Goal: Task Accomplishment & Management: Use online tool/utility

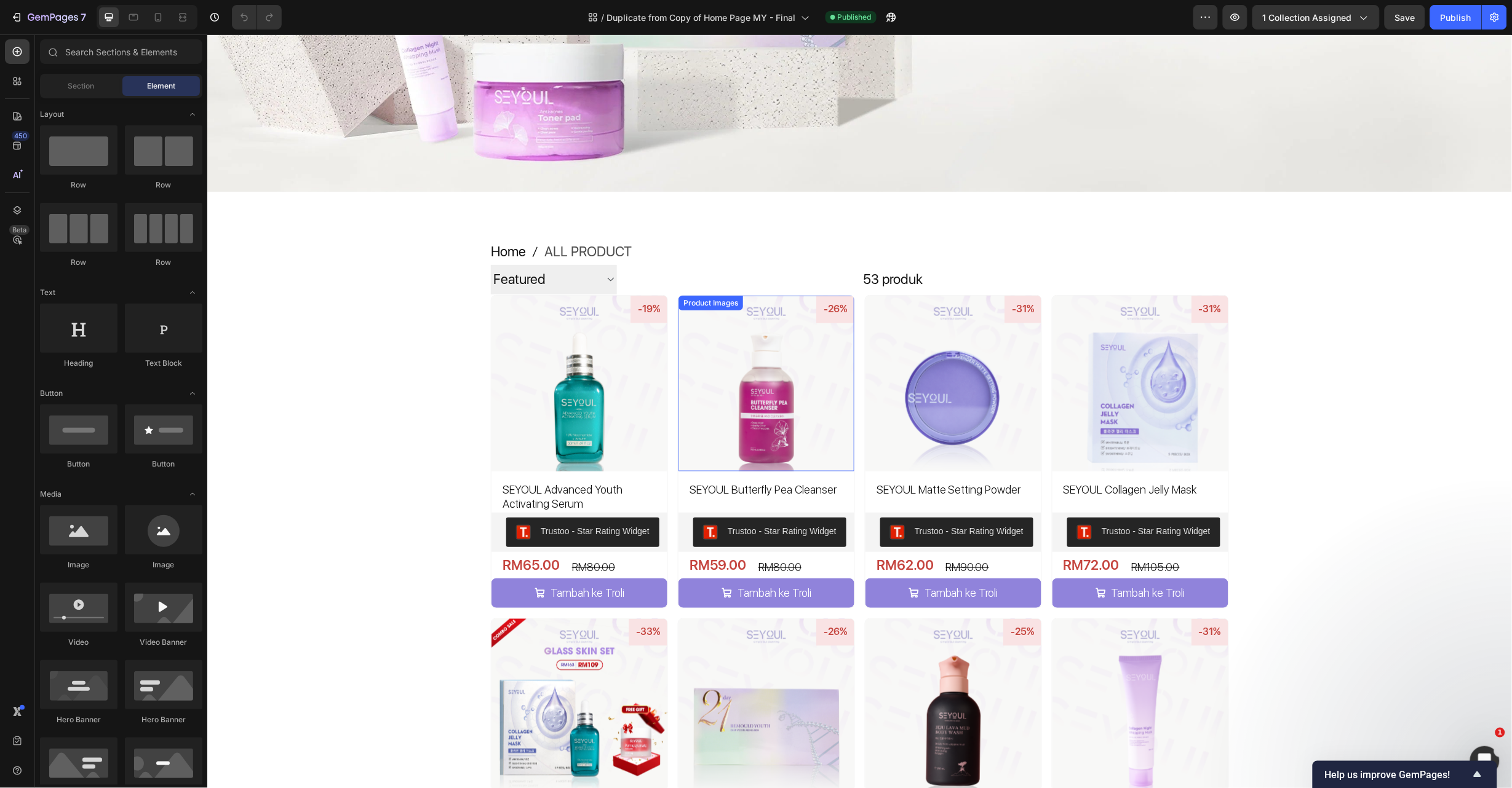
scroll to position [461, 0]
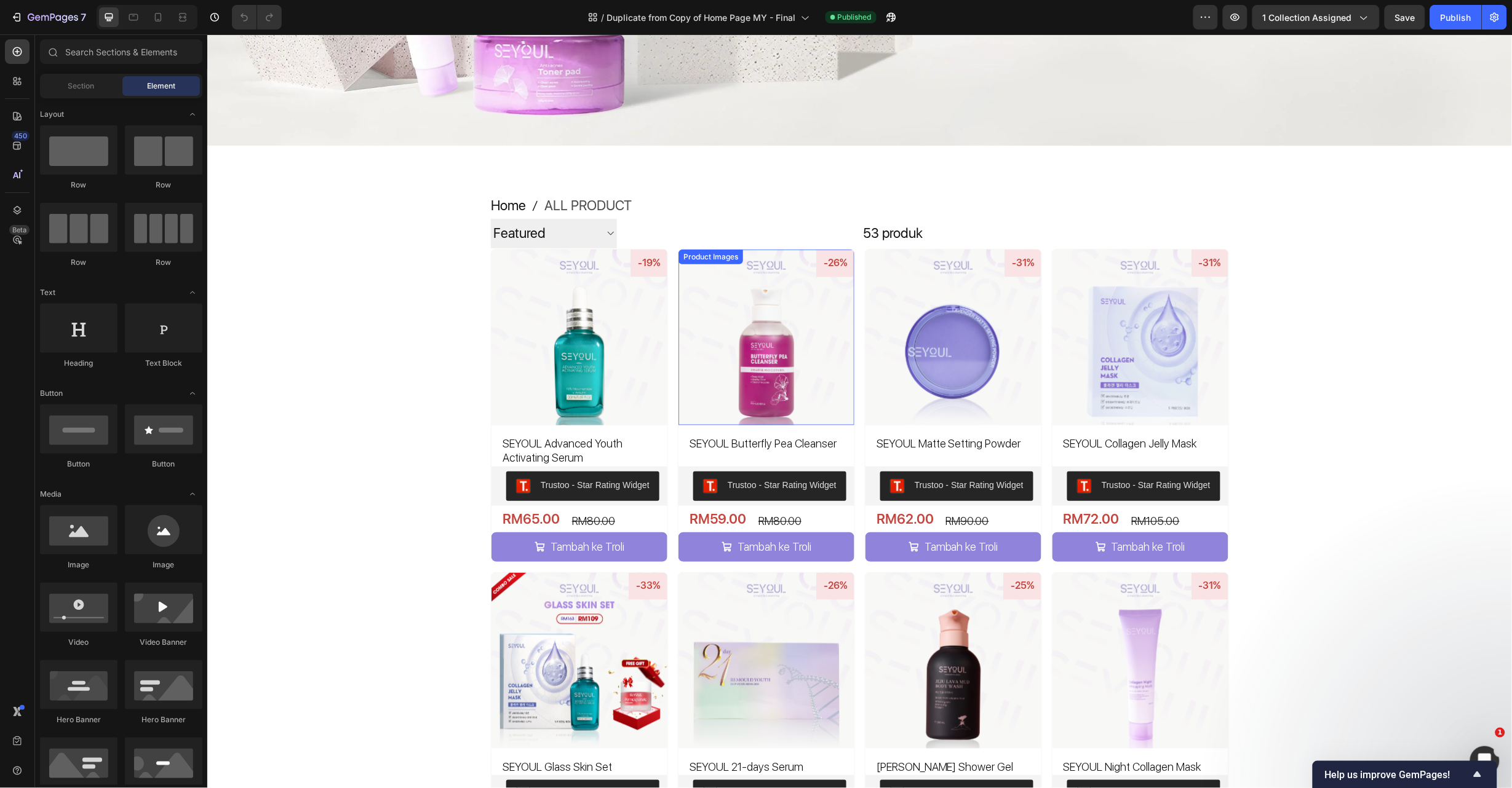
click at [783, 294] on img at bounding box center [766, 337] width 176 height 176
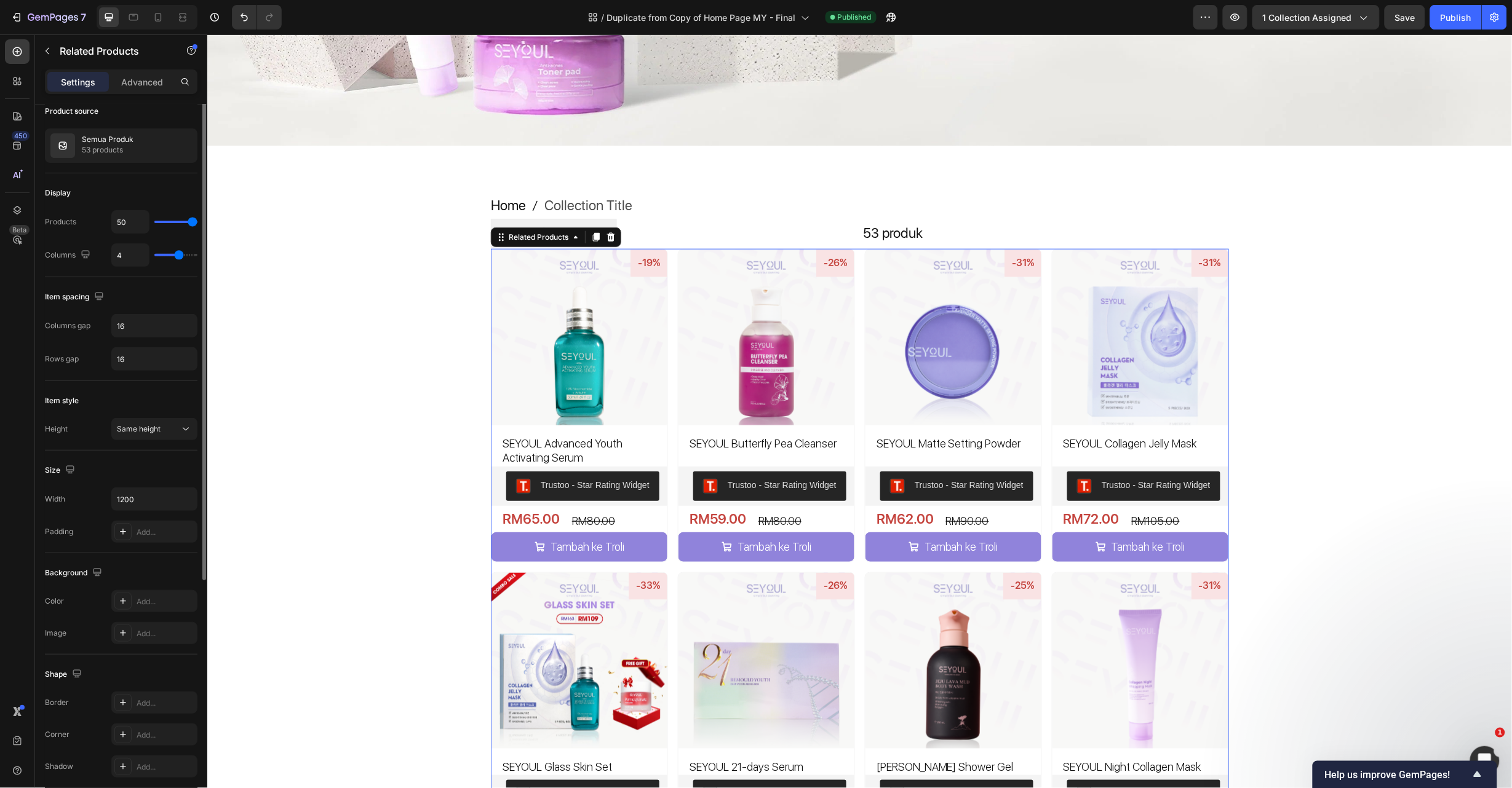
scroll to position [0, 0]
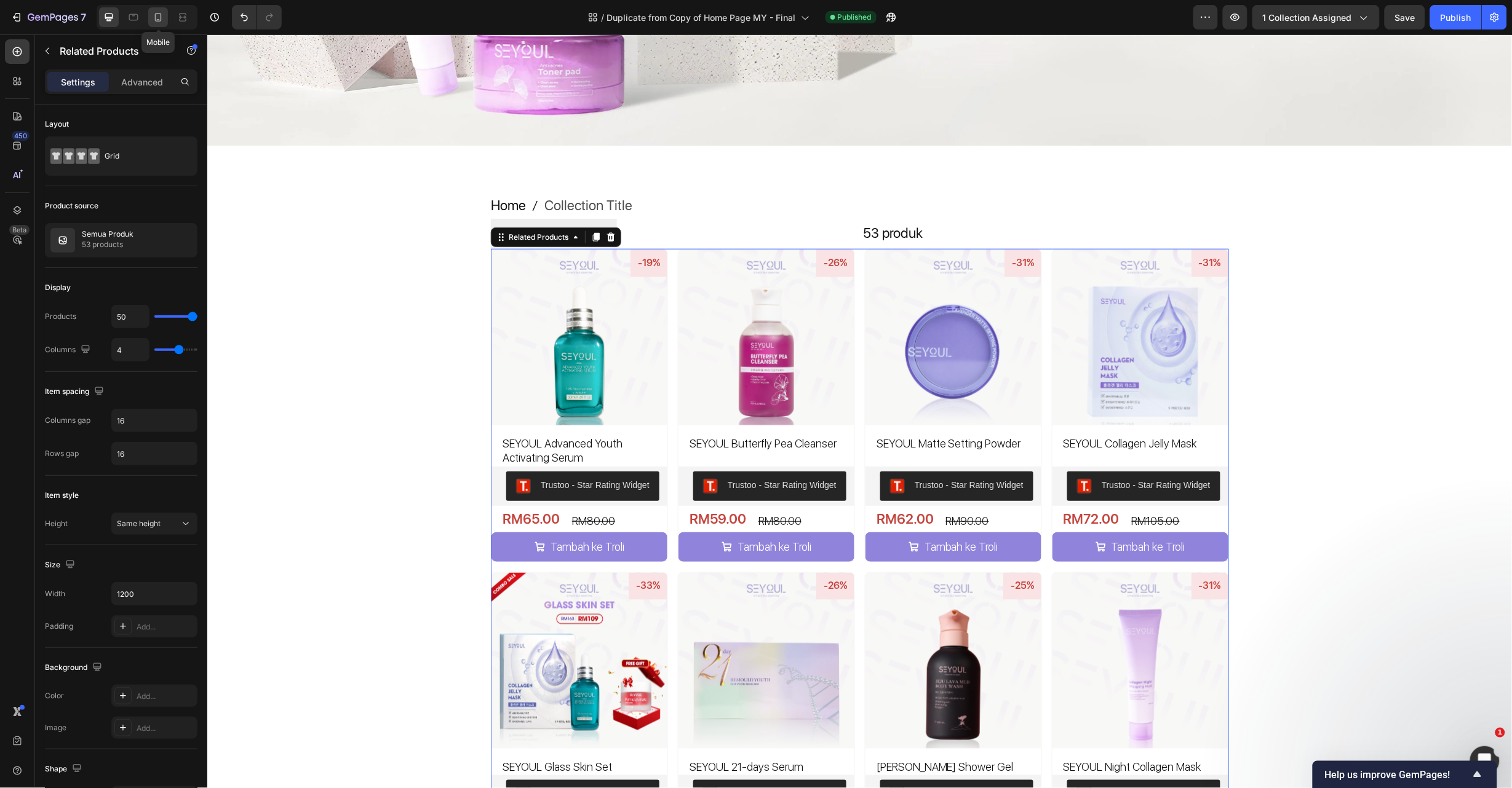
click at [160, 18] on icon at bounding box center [158, 17] width 12 height 12
type input "100%"
type input "2"
type input "8"
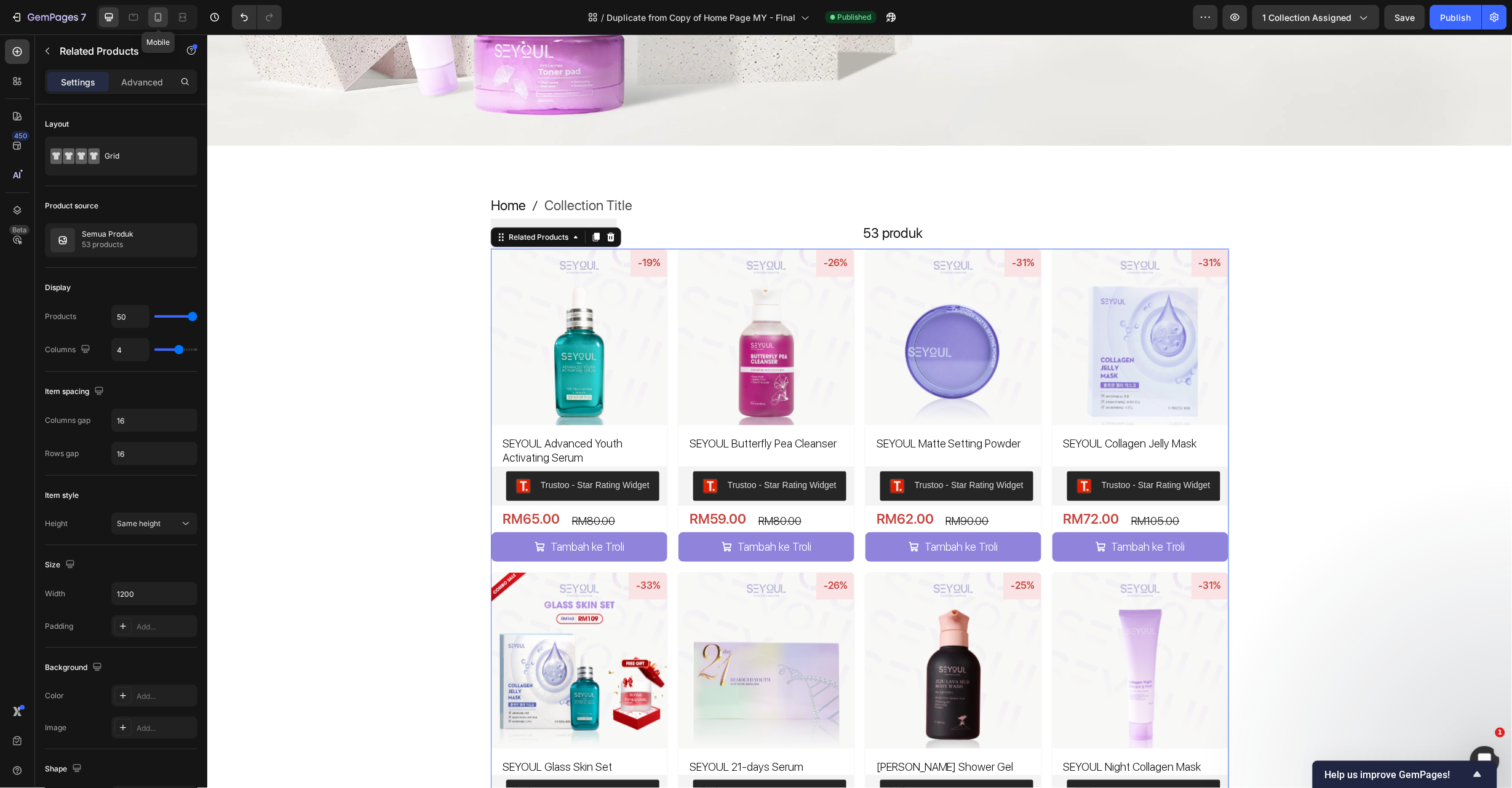
type input "8"
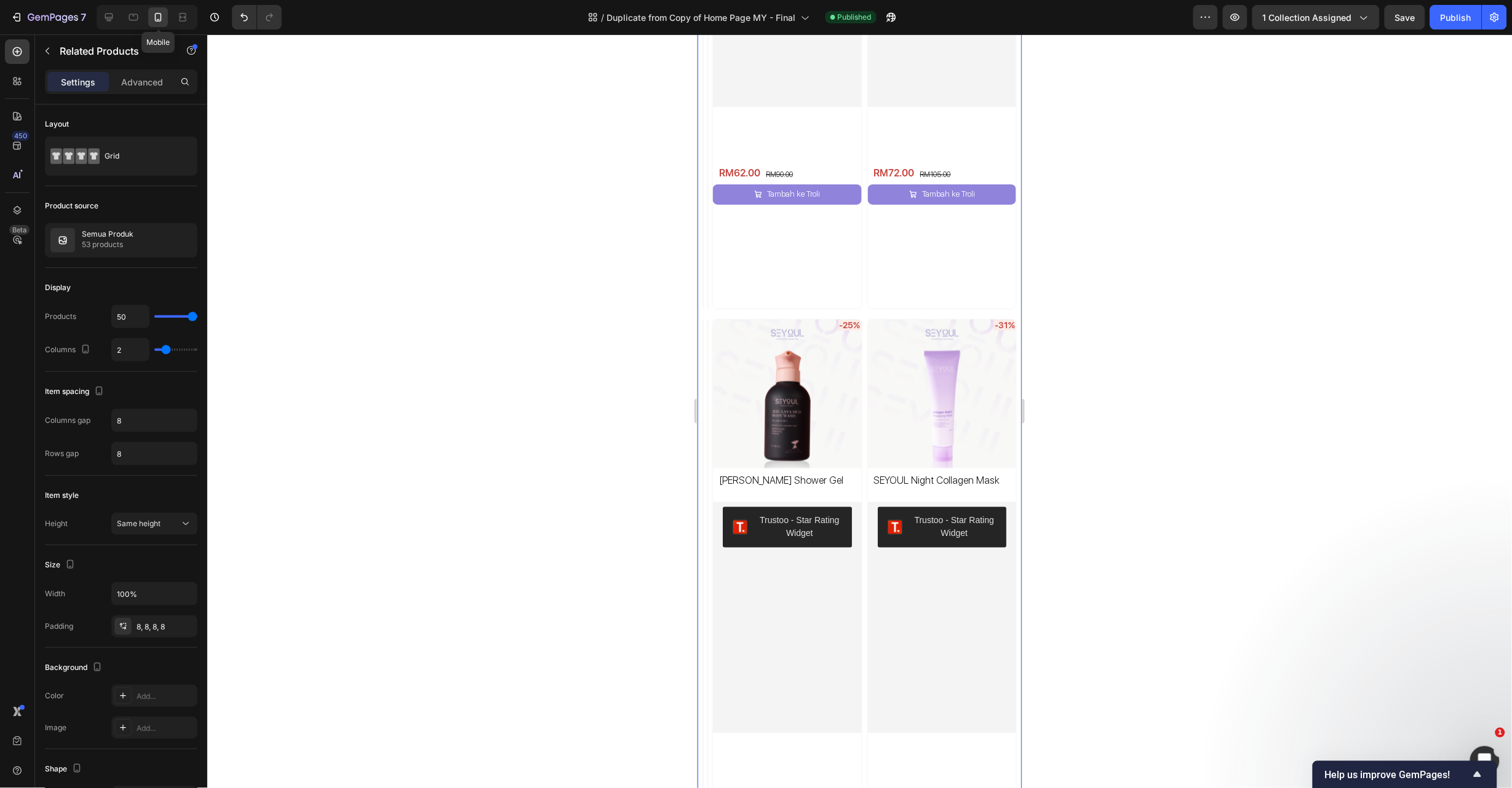
click at [628, 117] on div at bounding box center [860, 411] width 1305 height 754
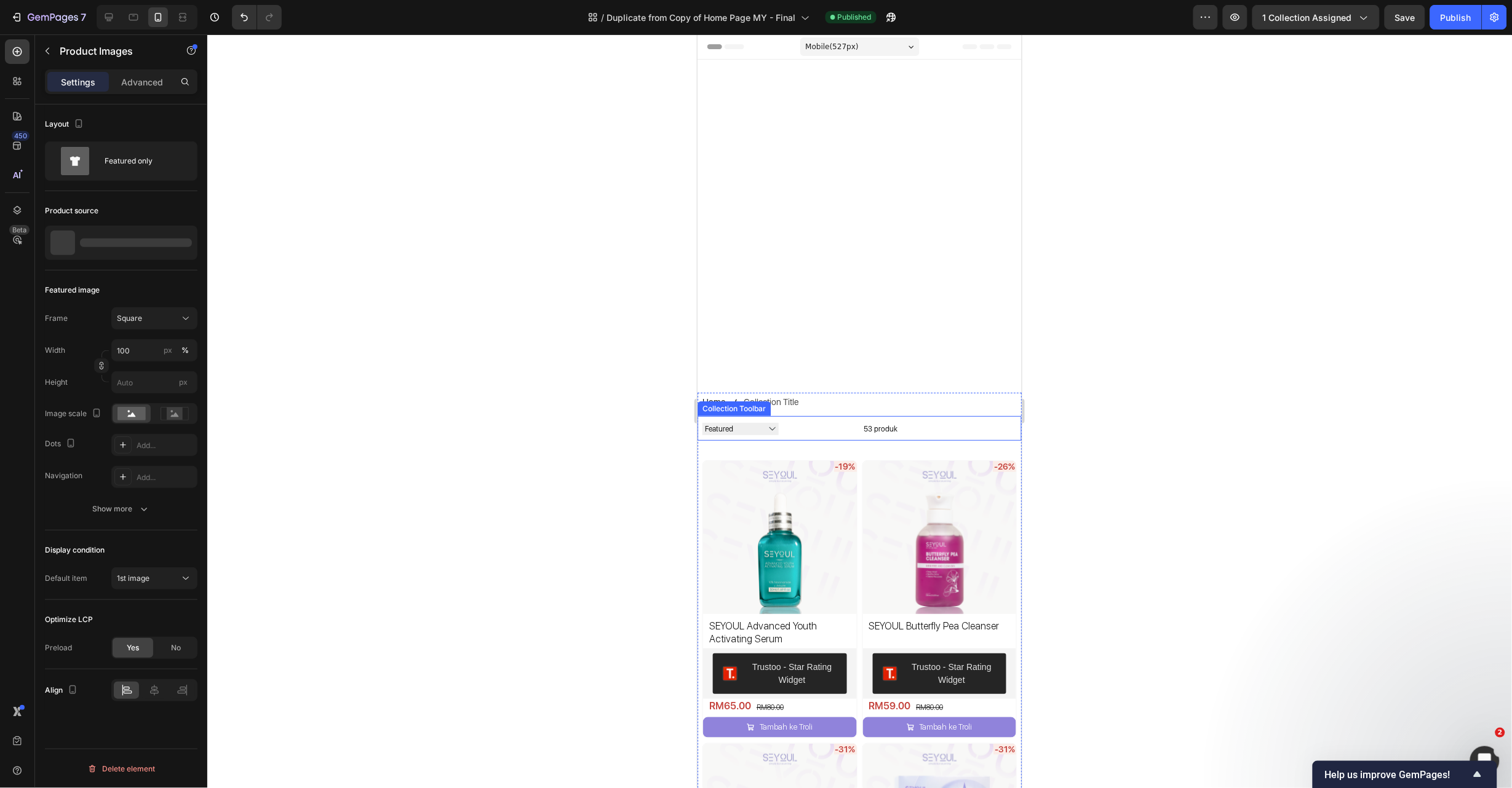
click at [773, 547] on img at bounding box center [780, 538] width 154 height 154
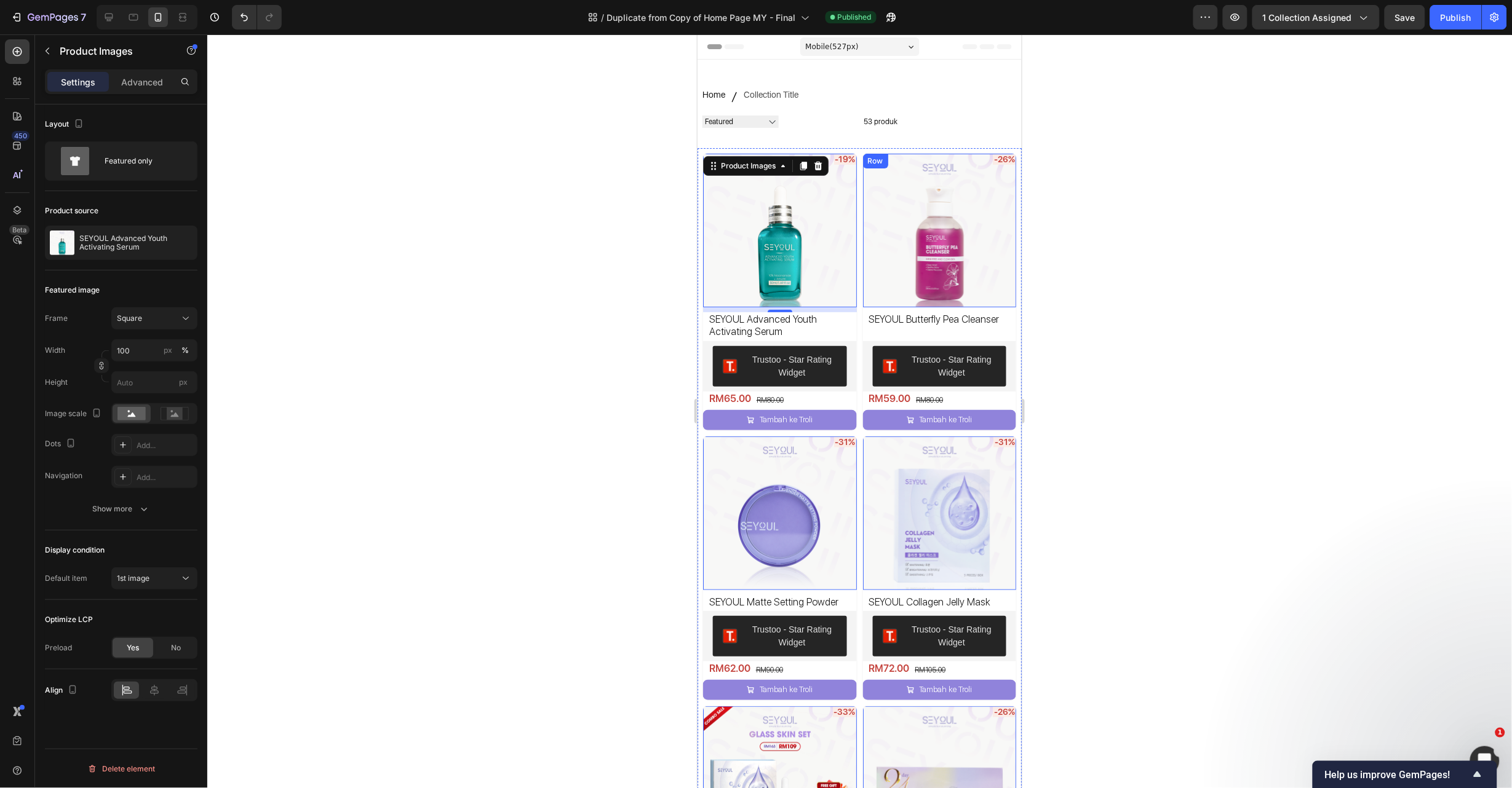
click at [862, 293] on div "-26% Product Badge Product Images 0 SEYOUL Butterfly Pea Cleanser Product Title…" at bounding box center [940, 291] width 155 height 278
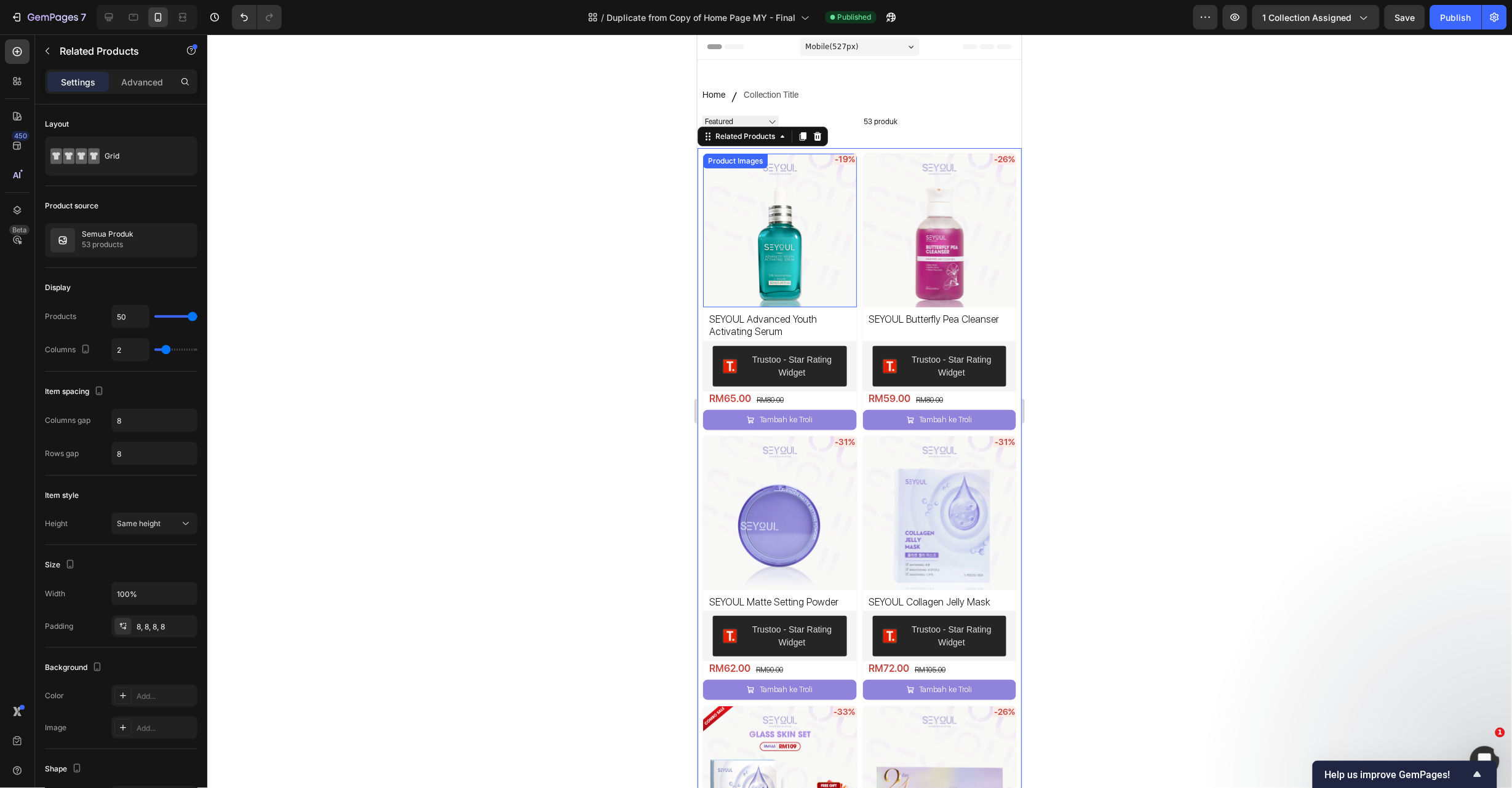
click at [737, 226] on img at bounding box center [780, 230] width 154 height 154
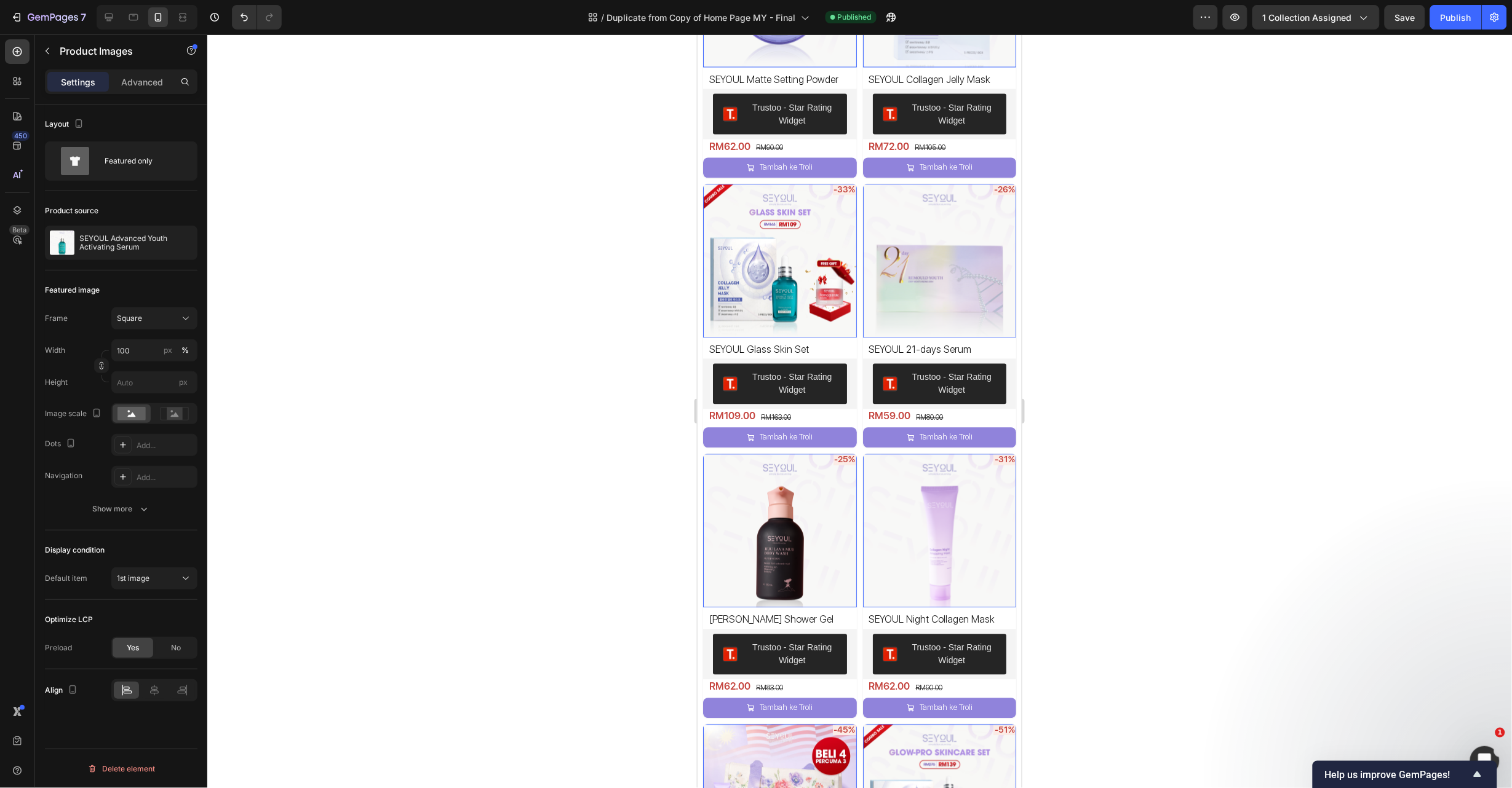
scroll to position [1291, 0]
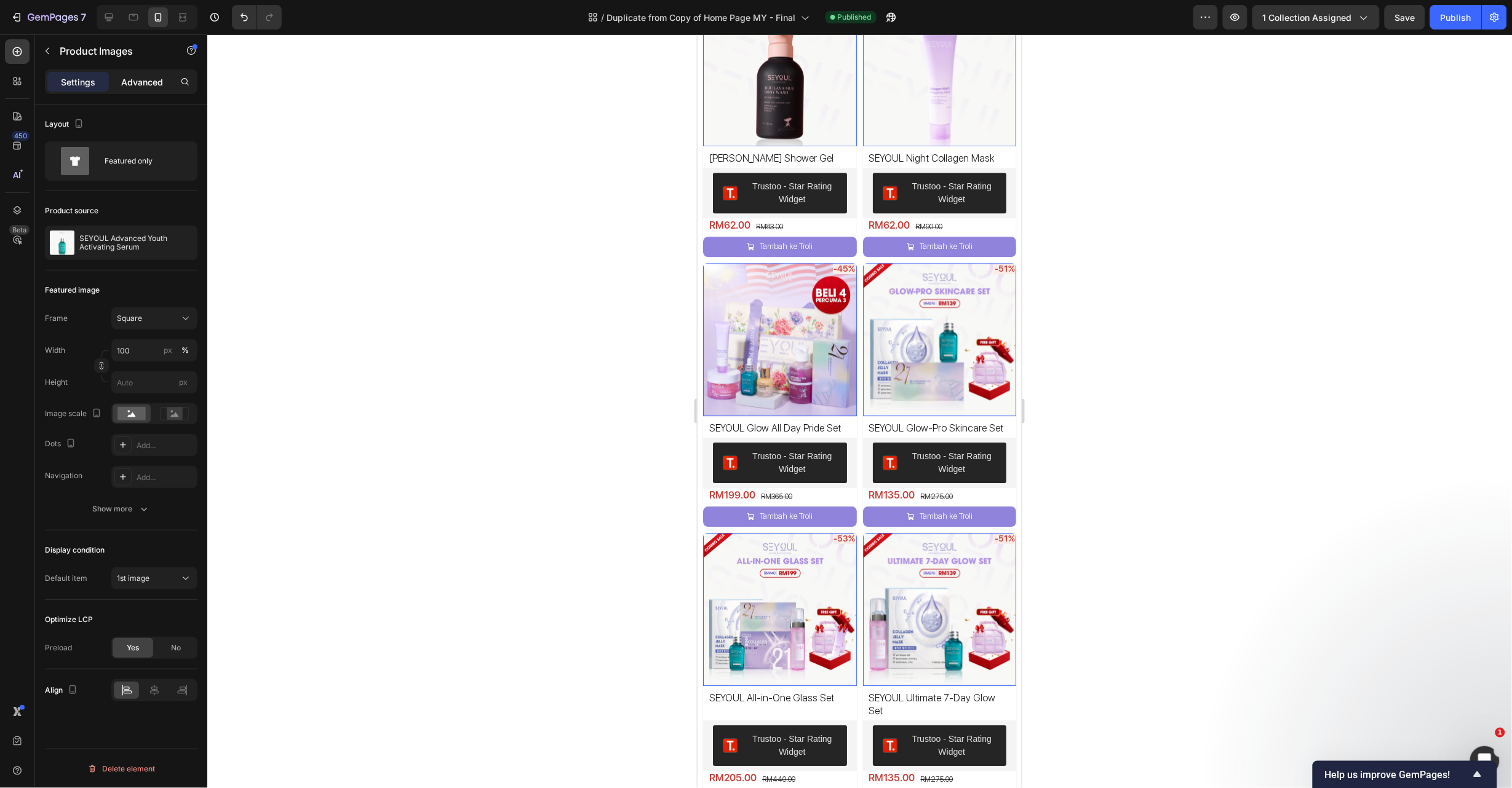
click at [146, 73] on div "Advanced" at bounding box center [142, 82] width 61 height 20
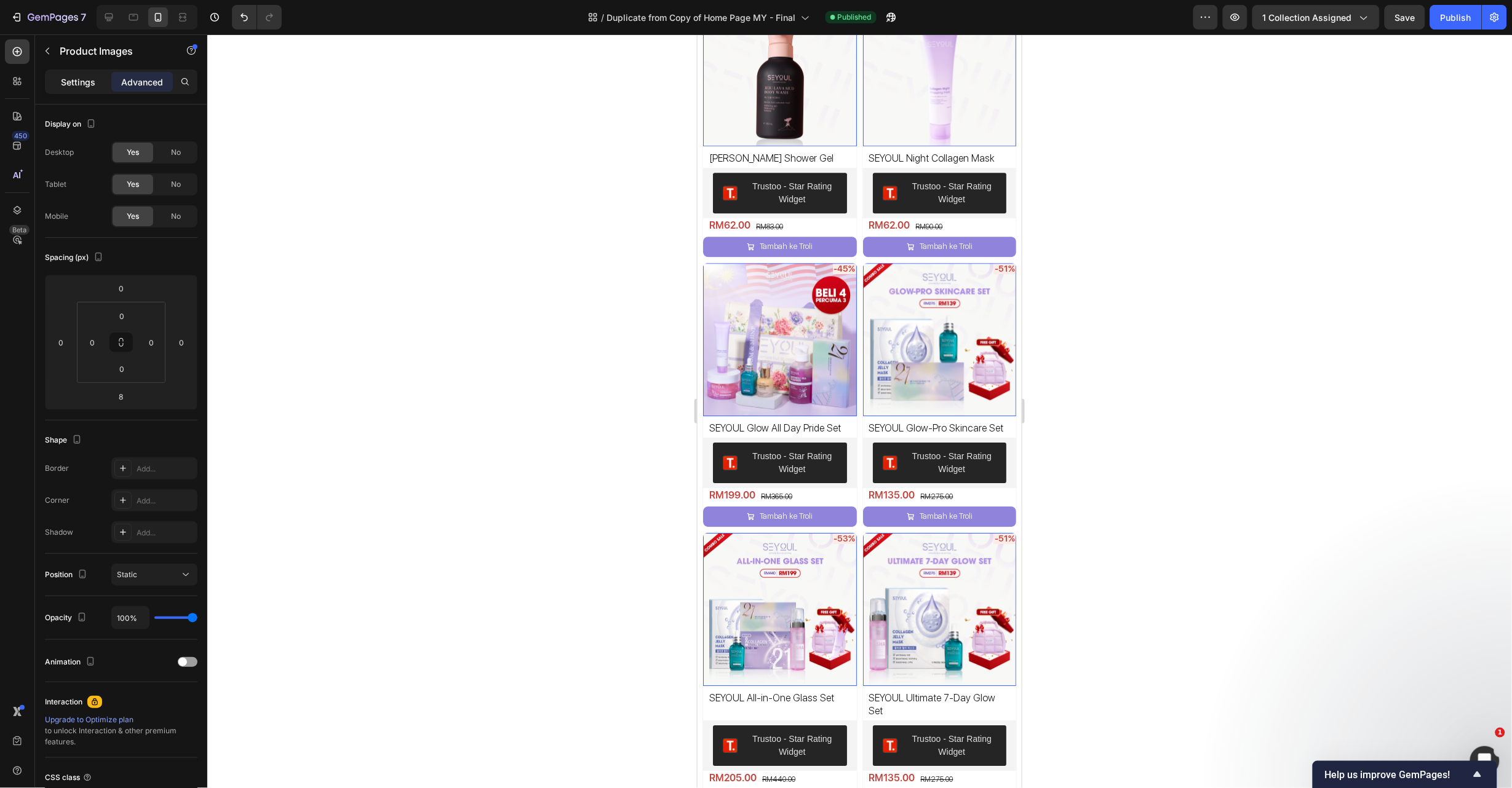
click at [90, 84] on p "Settings" at bounding box center [77, 82] width 34 height 13
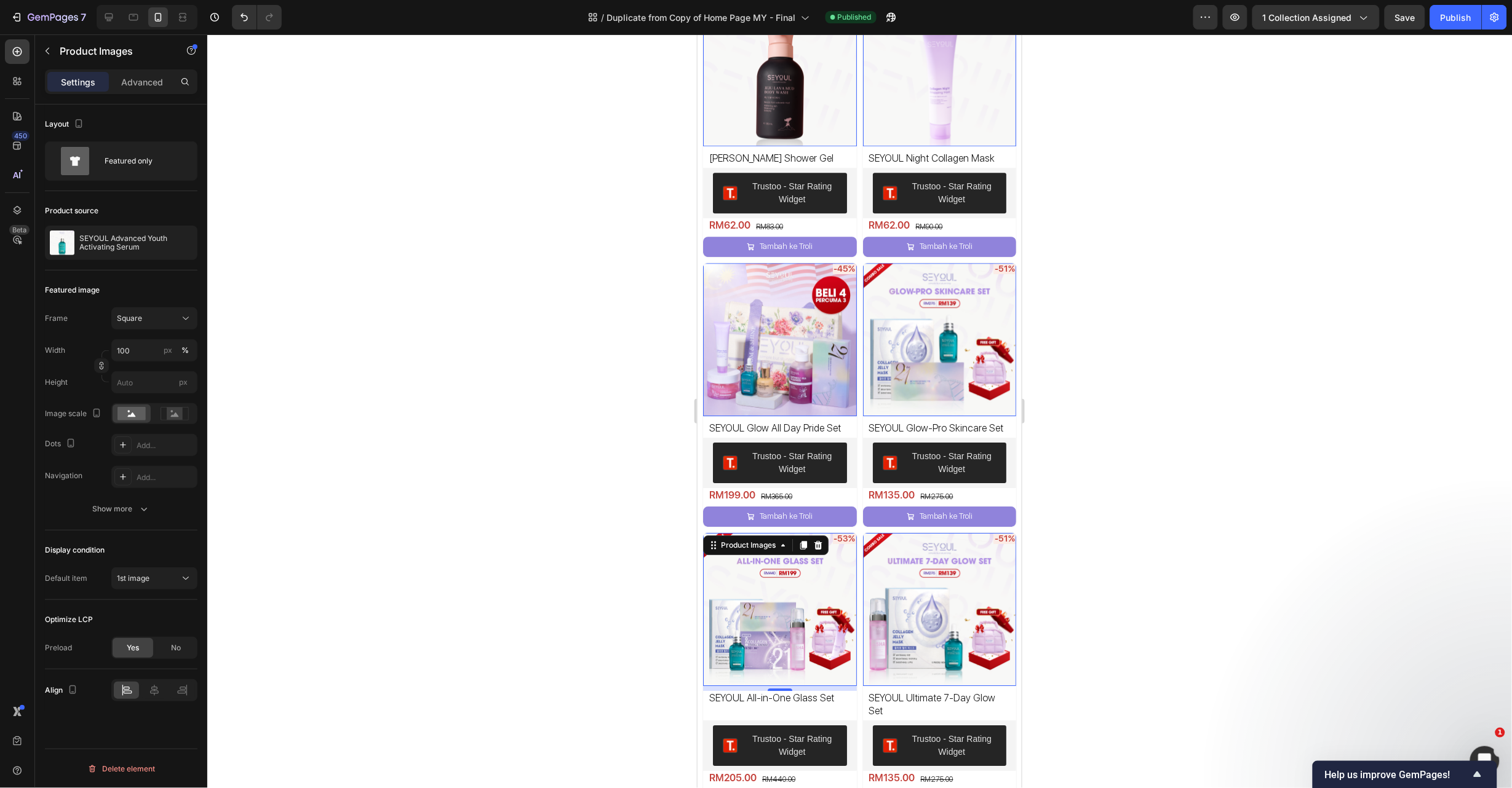
click at [793, 573] on img at bounding box center [780, 609] width 154 height 154
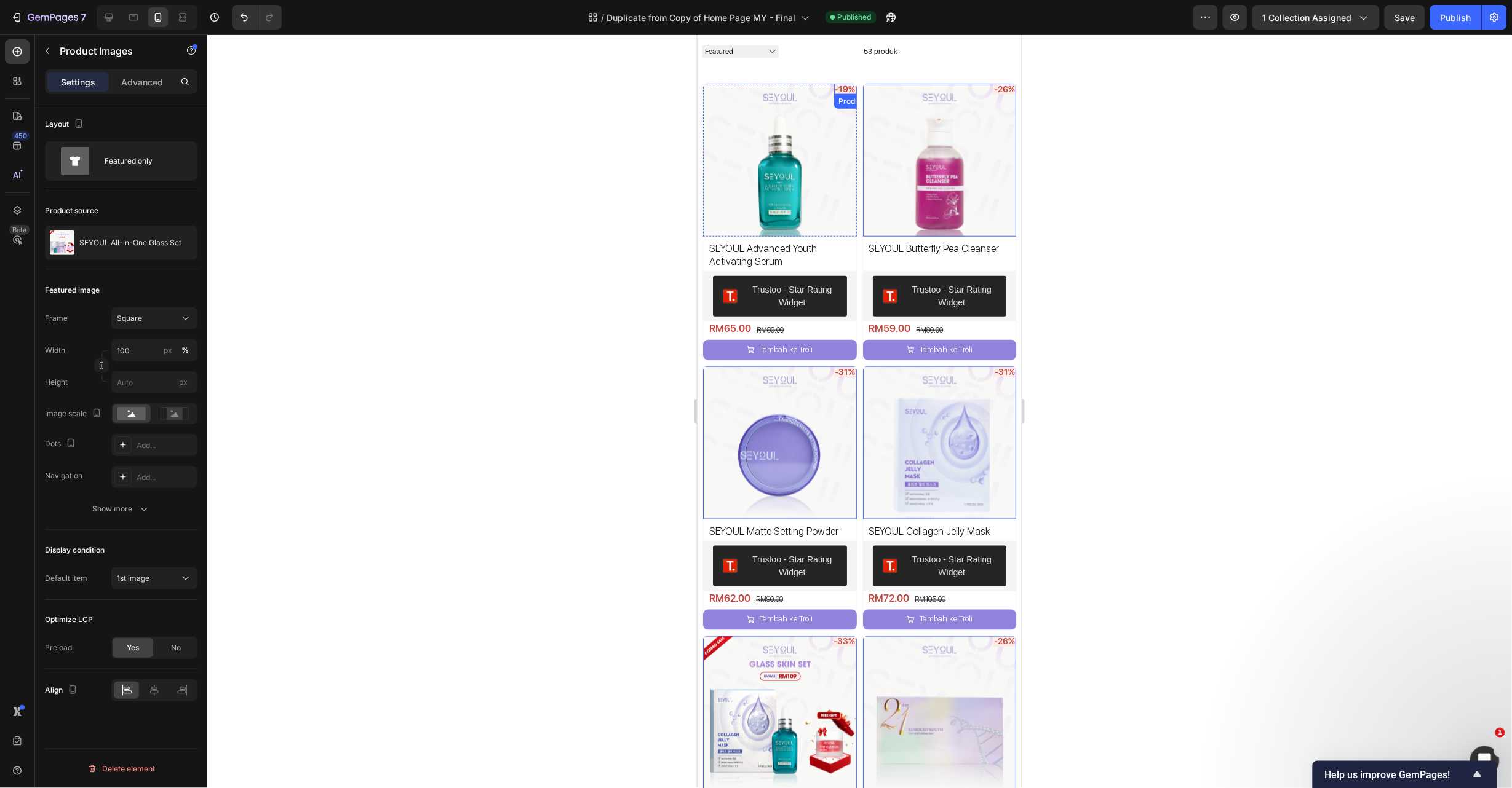
scroll to position [92, 0]
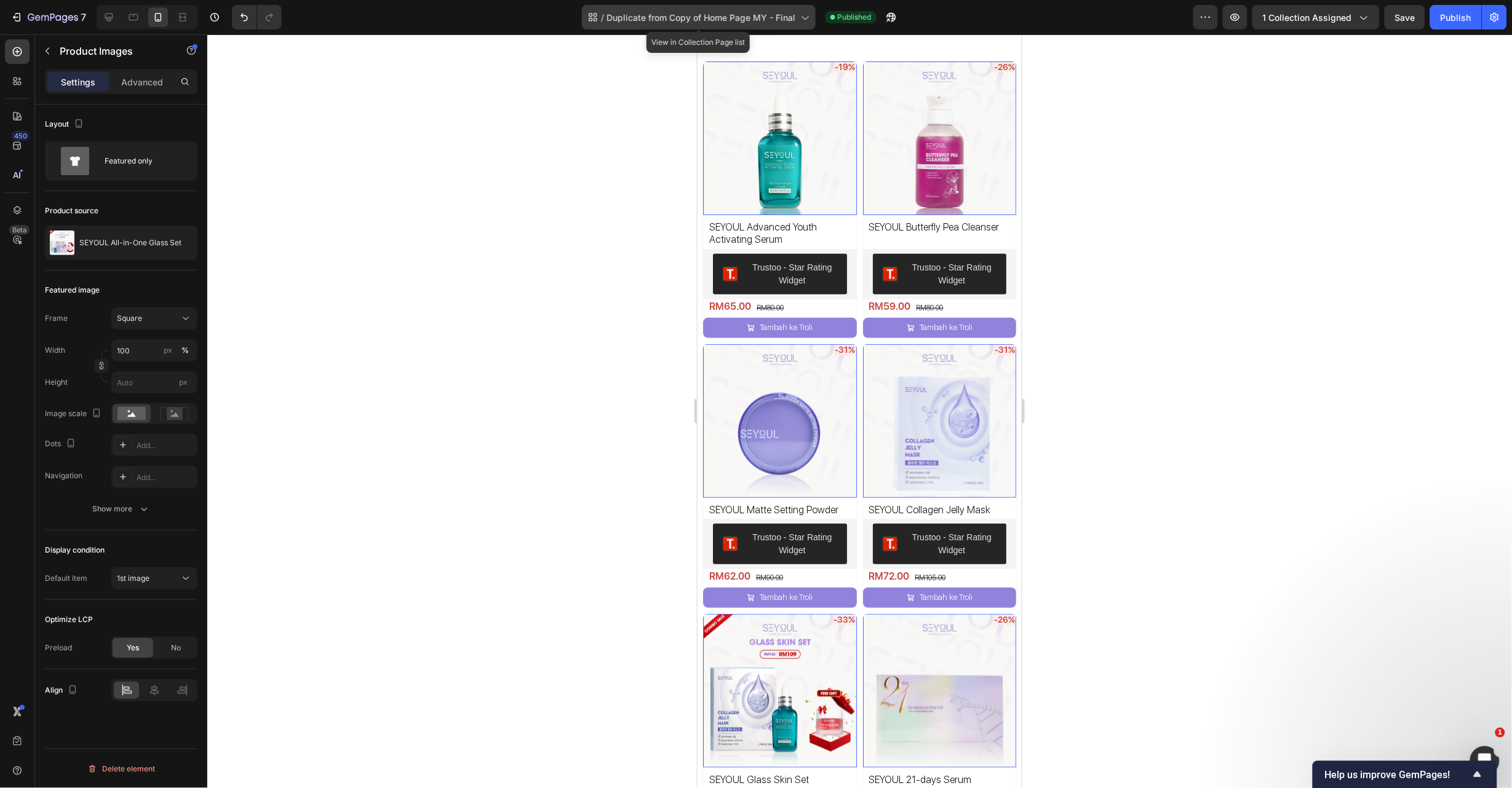
click at [672, 27] on div "/ Duplicate from Copy of Home Page MY - Final" at bounding box center [699, 17] width 234 height 24
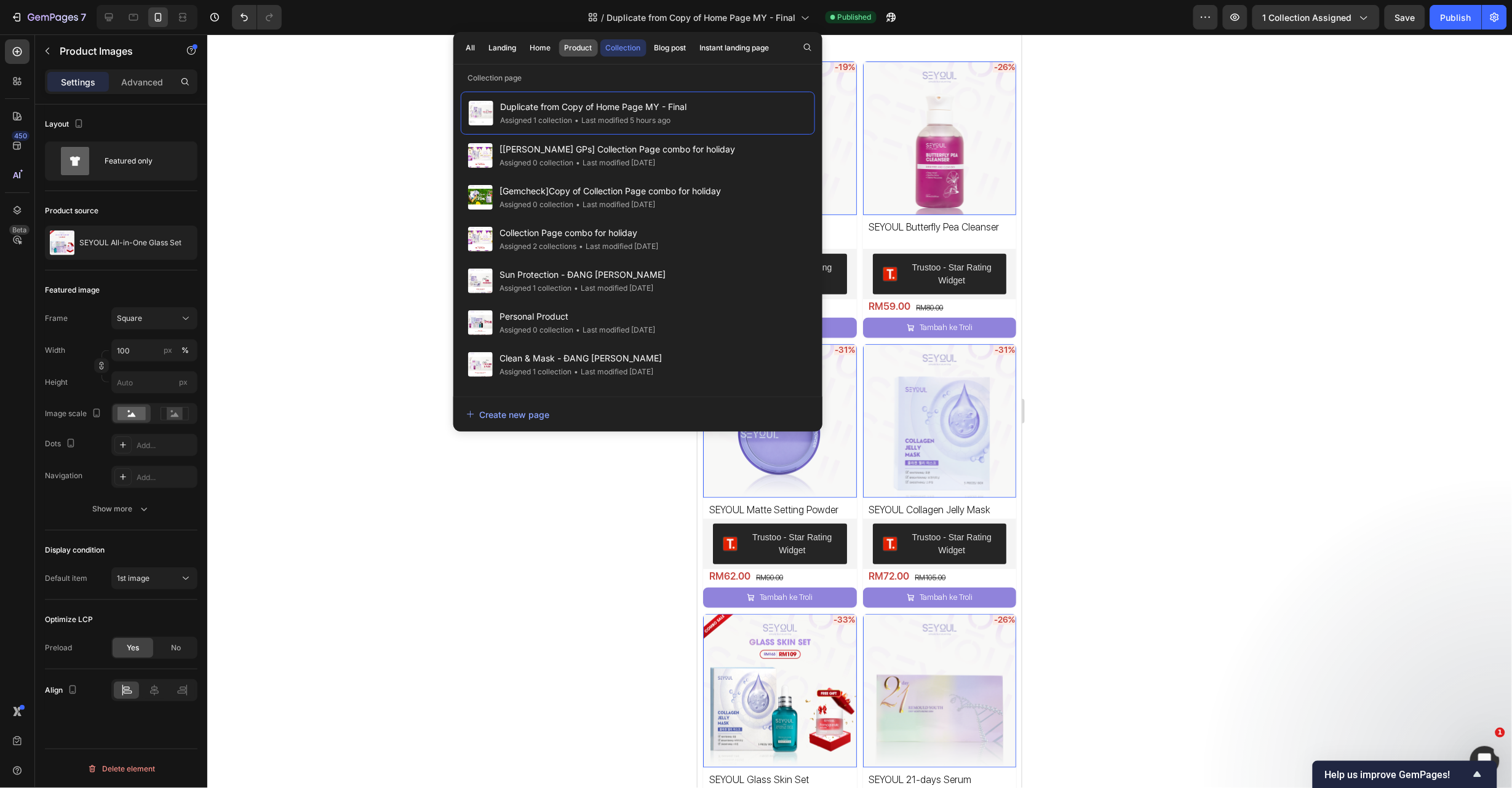
click at [585, 40] on button "Product" at bounding box center [579, 48] width 39 height 17
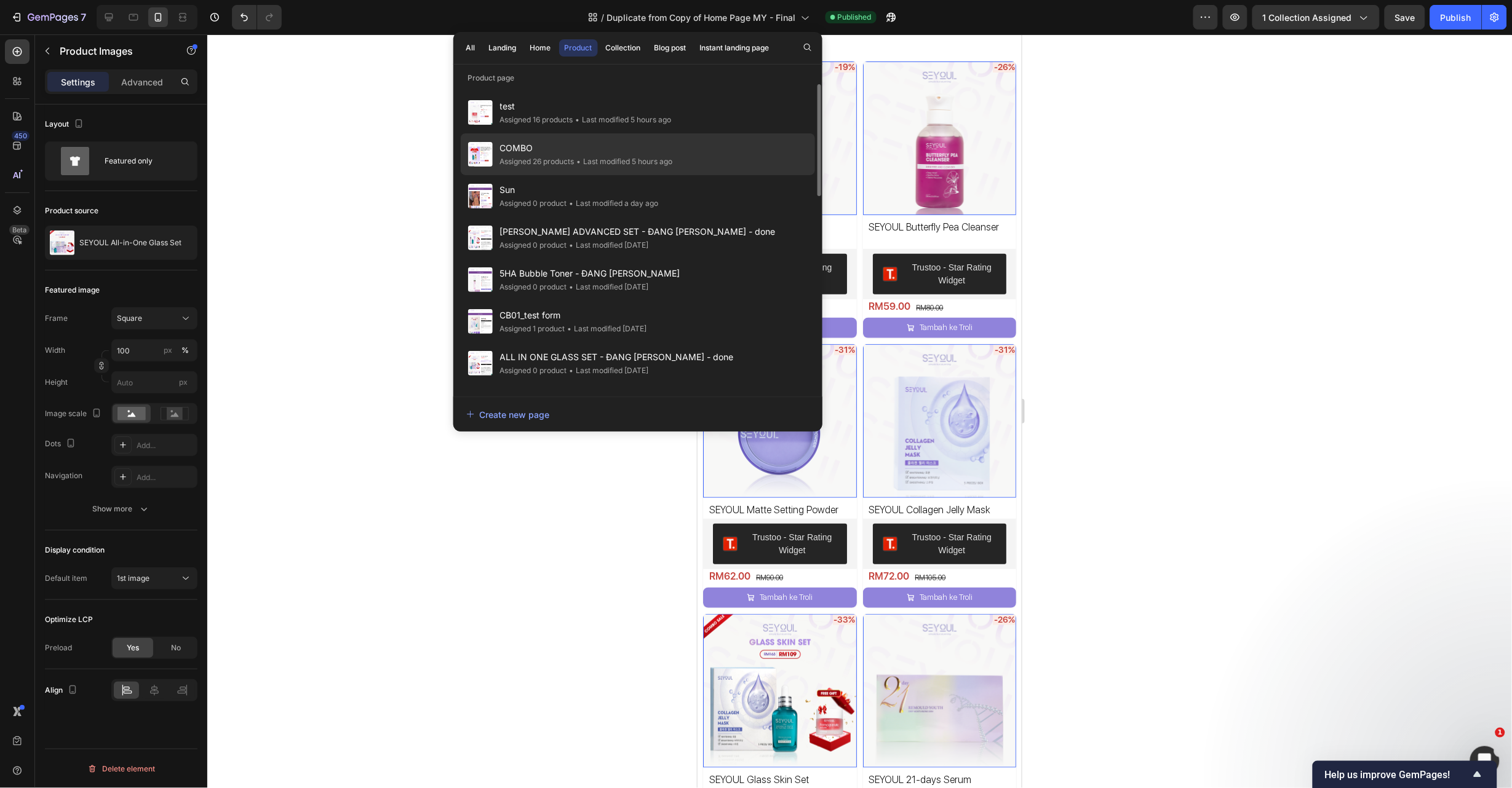
click at [588, 157] on div "• Last modified 5 hours ago" at bounding box center [624, 162] width 99 height 12
